Goal: Task Accomplishment & Management: Use online tool/utility

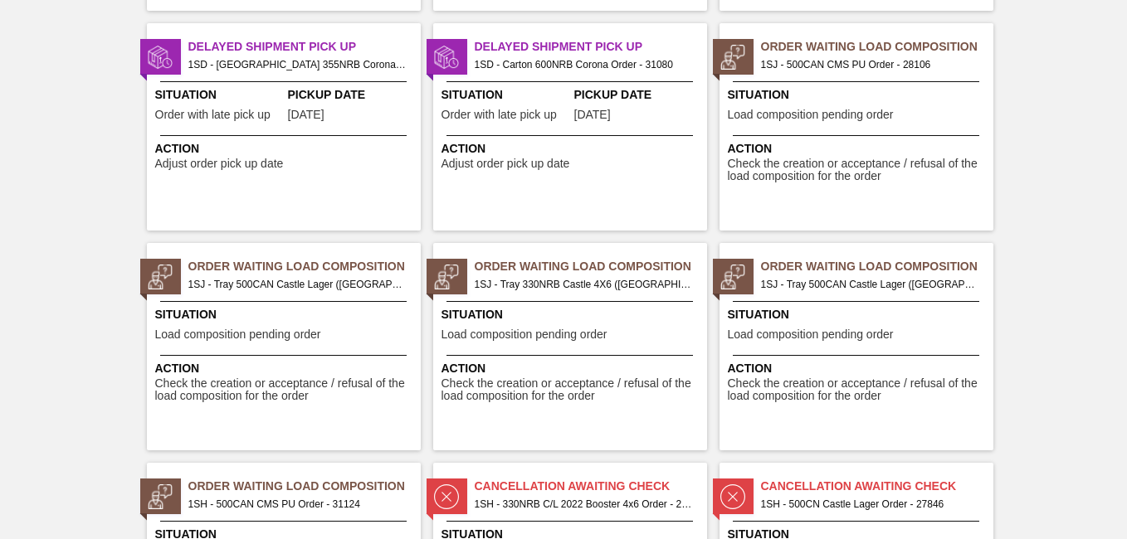
scroll to position [724, 0]
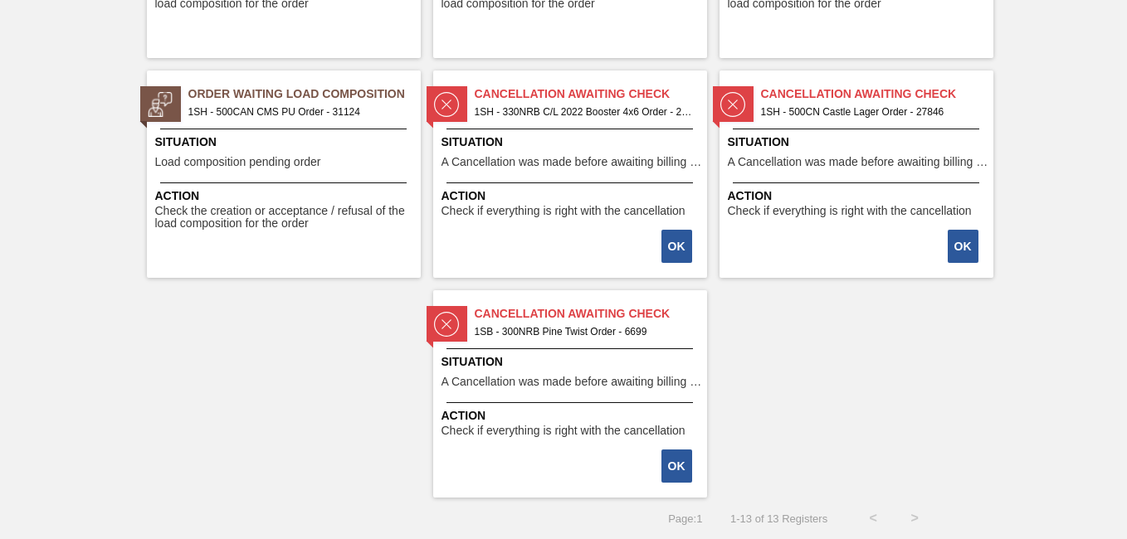
click at [305, 110] on span "1SH - 500CAN CMS PU Order - 31124" at bounding box center [297, 112] width 219 height 18
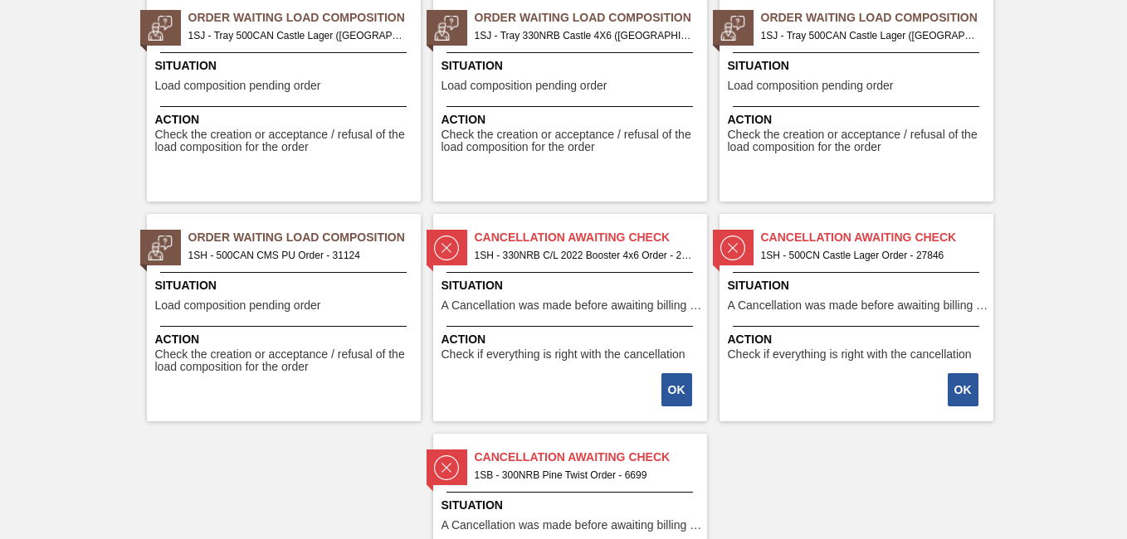
scroll to position [724, 0]
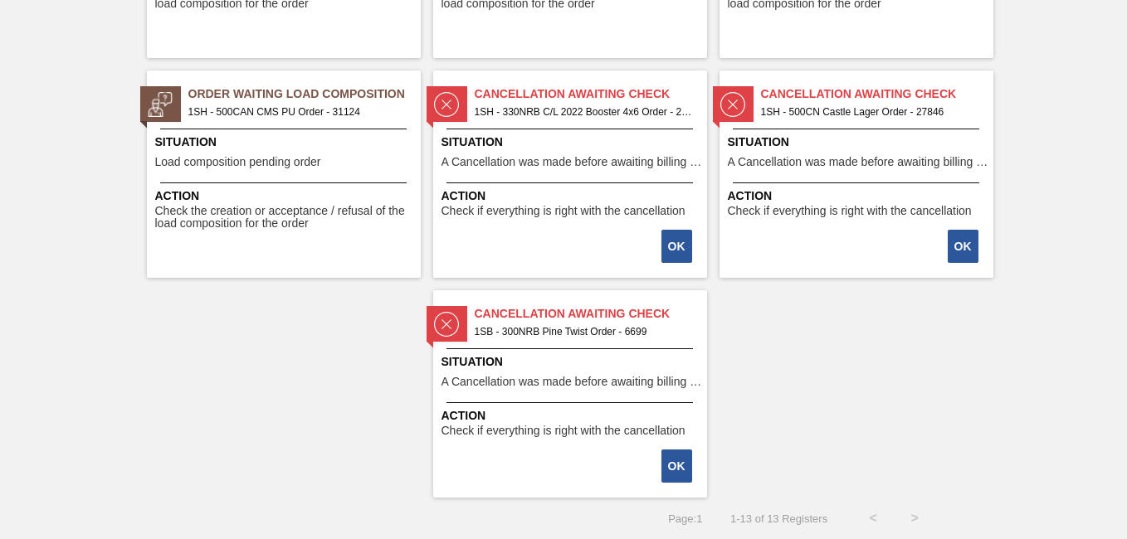
click at [260, 115] on span "1SH - 500CAN CMS PU Order - 31124" at bounding box center [297, 112] width 219 height 18
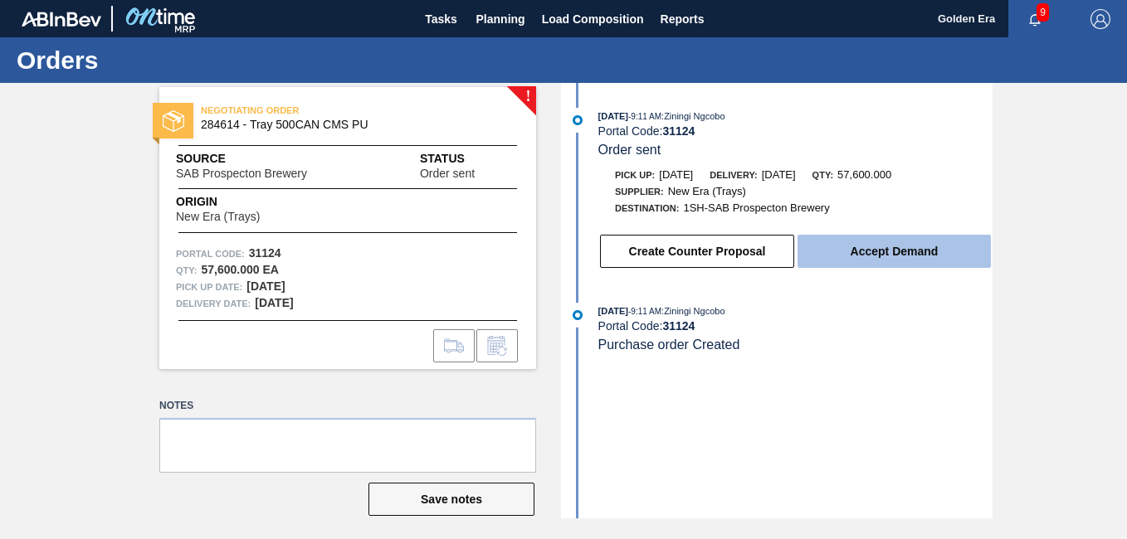
click at [889, 251] on button "Accept Demand" at bounding box center [893, 251] width 193 height 33
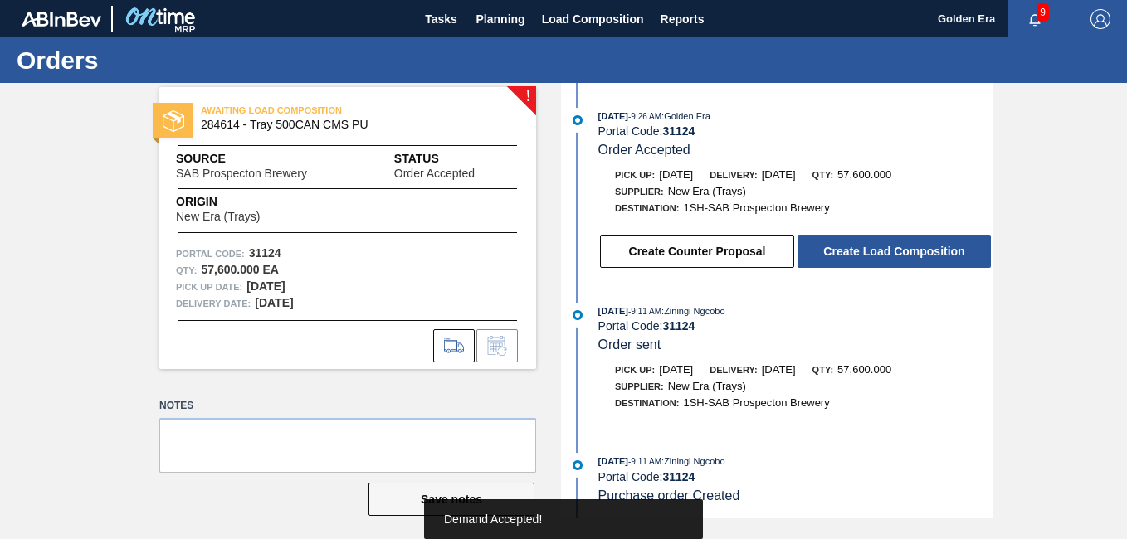
click at [889, 251] on button "Create Load Composition" at bounding box center [893, 251] width 193 height 33
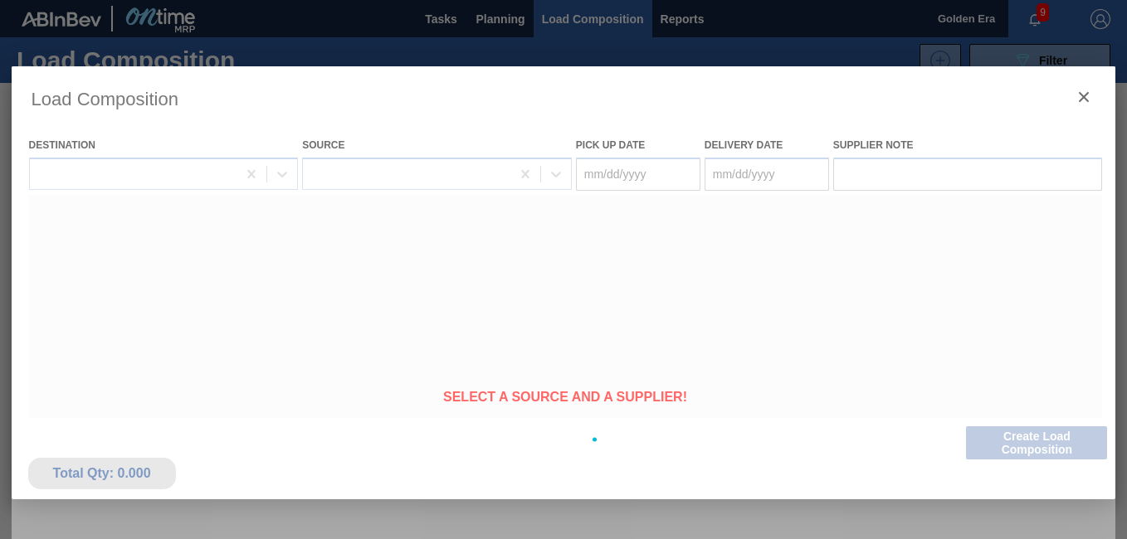
type Date "[DATE]"
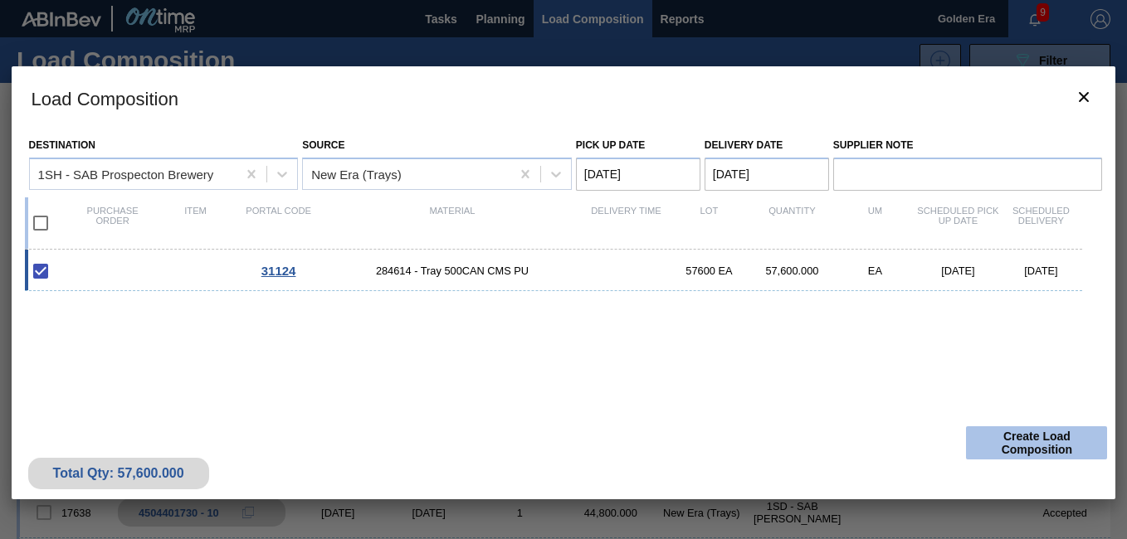
click at [1006, 439] on button "Create Load Composition" at bounding box center [1036, 442] width 141 height 33
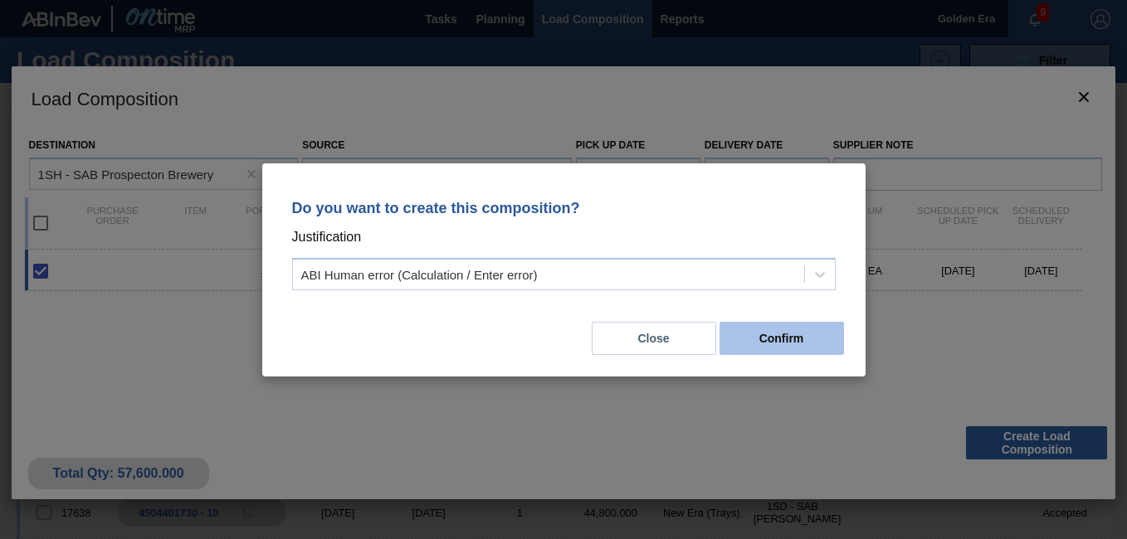
click at [762, 329] on button "Confirm" at bounding box center [781, 338] width 124 height 33
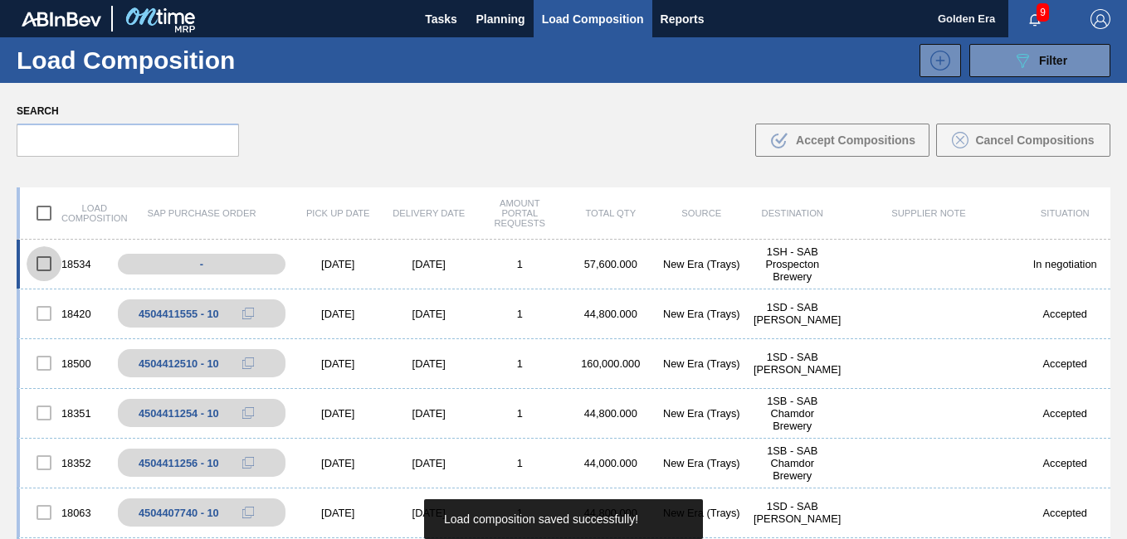
click at [41, 262] on input "checkbox" at bounding box center [44, 263] width 35 height 35
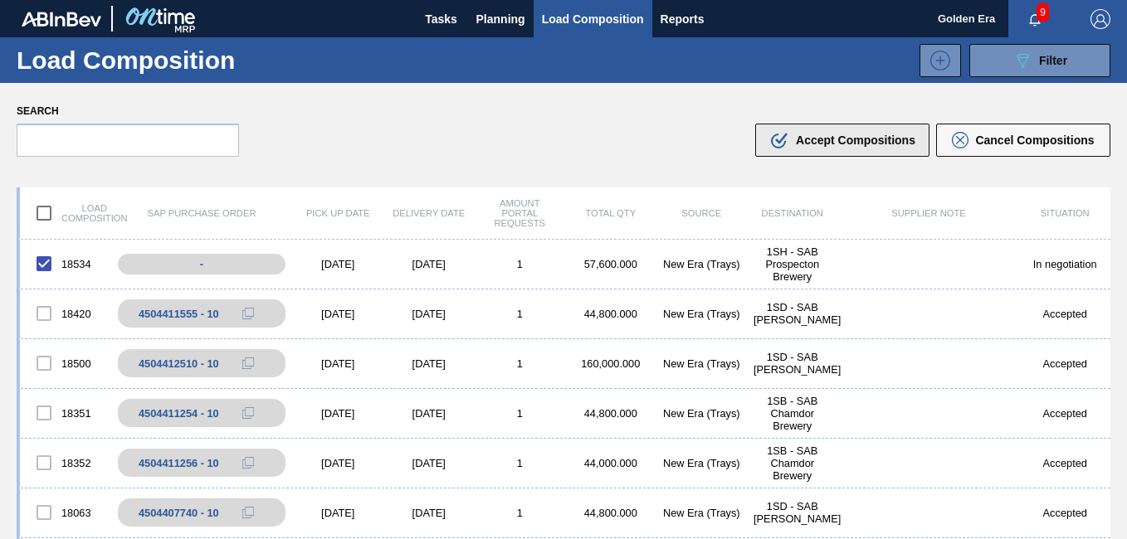
click at [825, 138] on span "Accept Compositions" at bounding box center [855, 140] width 119 height 13
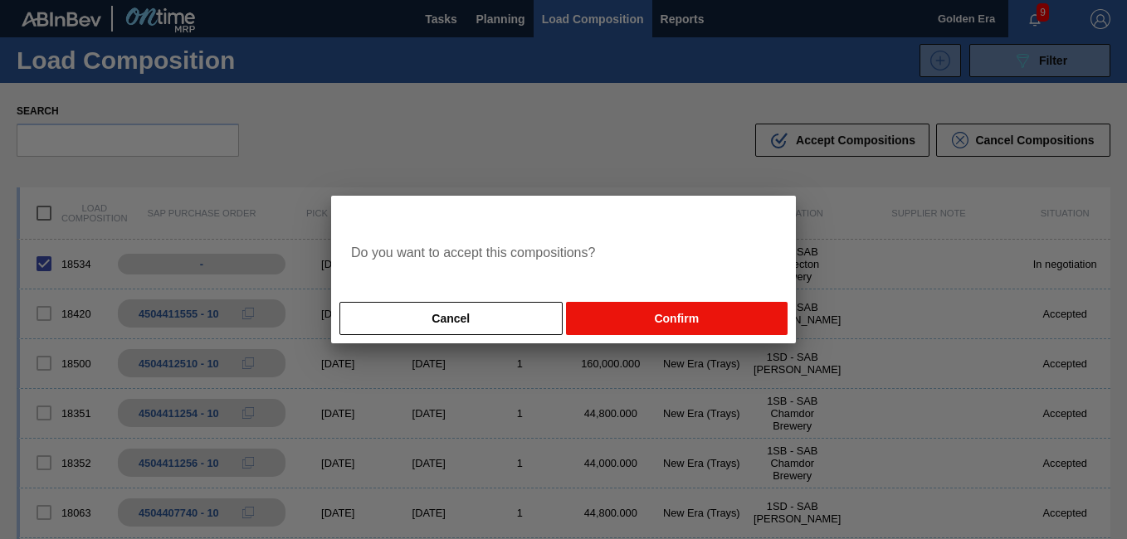
click at [628, 323] on button "Confirm" at bounding box center [677, 318] width 222 height 33
checkbox input "false"
